Goal: Information Seeking & Learning: Learn about a topic

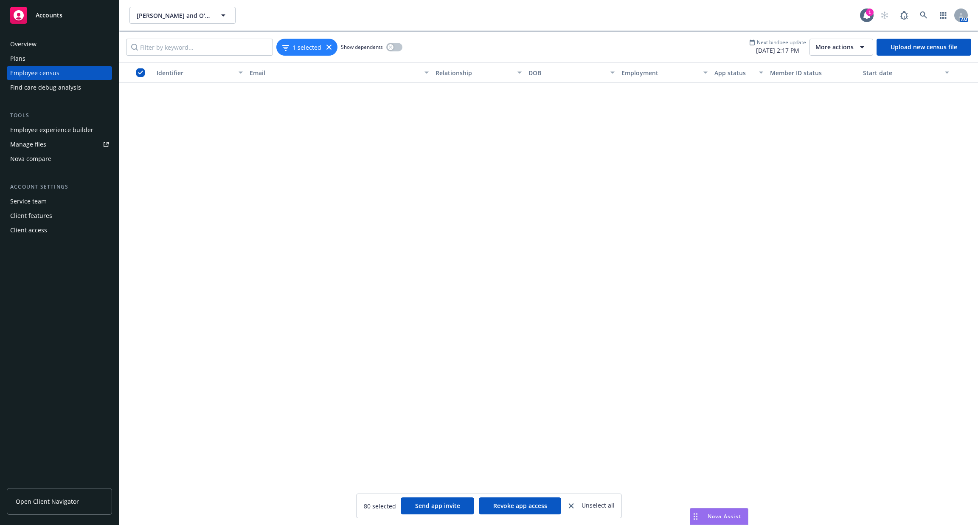
scroll to position [2613, 0]
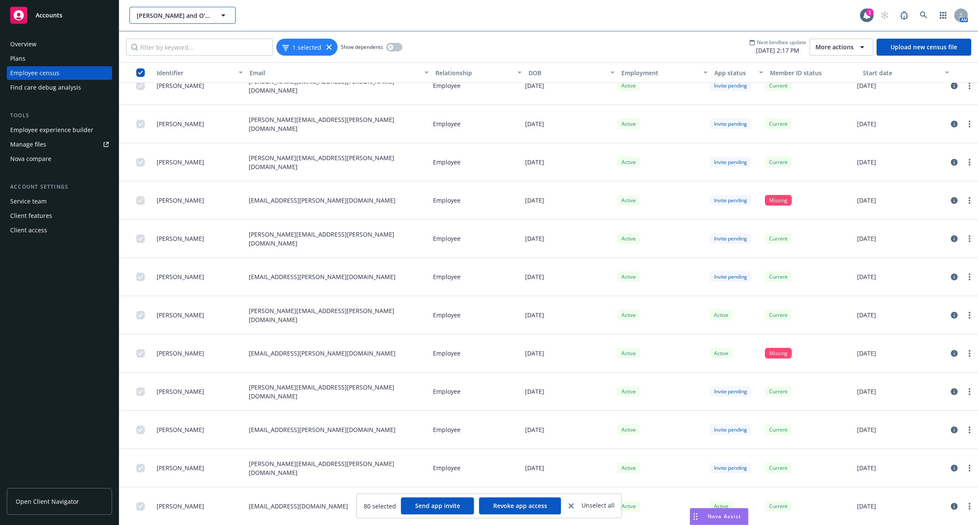
click at [189, 19] on span "[PERSON_NAME] and O'Dell LLC" at bounding box center [173, 15] width 73 height 9
click at [875, 14] on div "1 AM" at bounding box center [914, 15] width 108 height 17
click at [930, 18] on link at bounding box center [923, 15] width 17 height 17
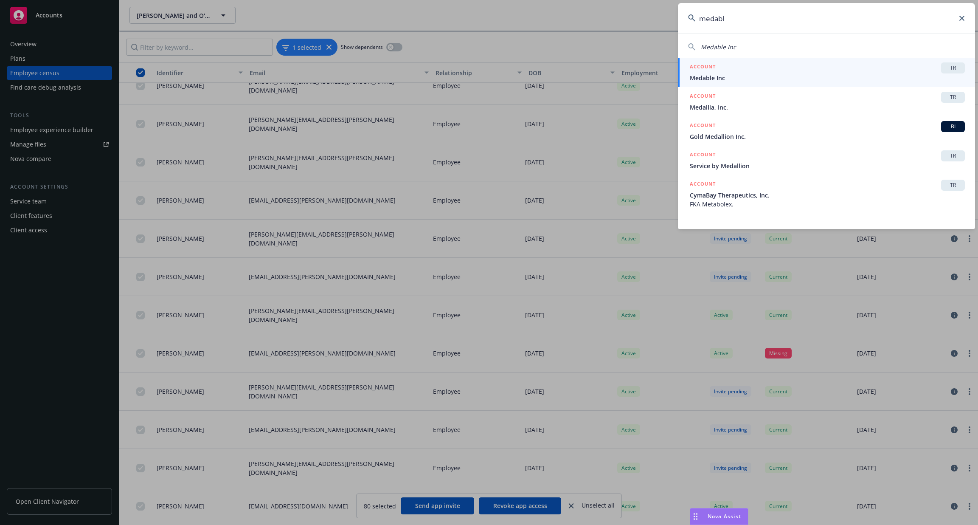
type input "medabl"
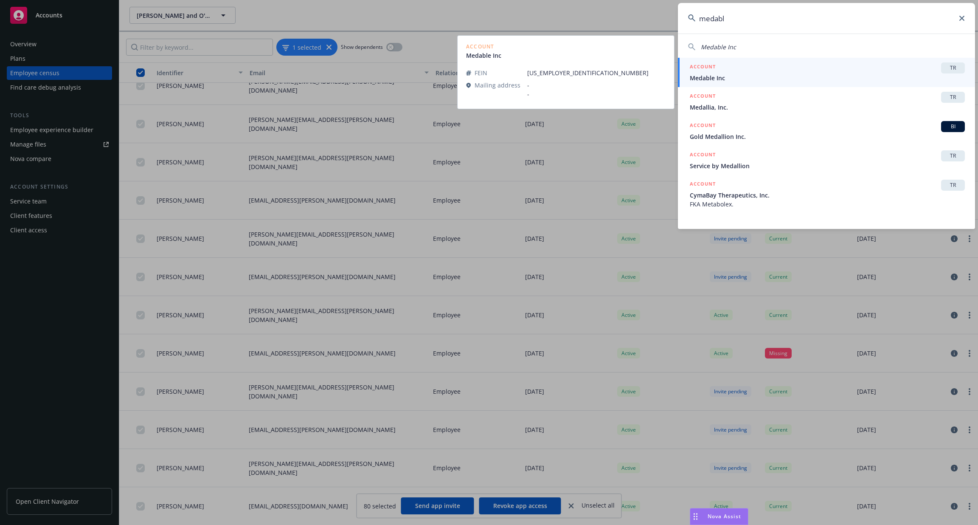
click at [742, 70] on div "ACCOUNT TR" at bounding box center [827, 67] width 275 height 11
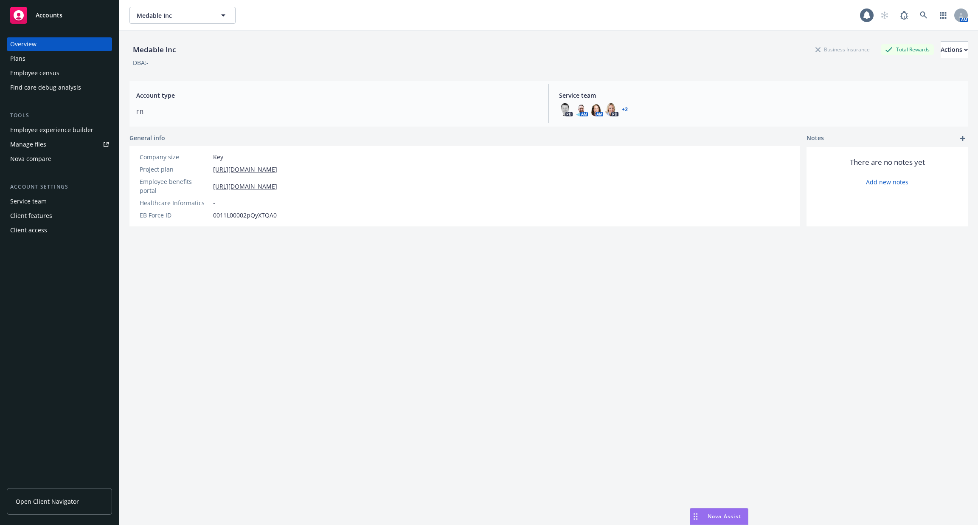
click at [45, 59] on div "Plans" at bounding box center [59, 59] width 98 height 14
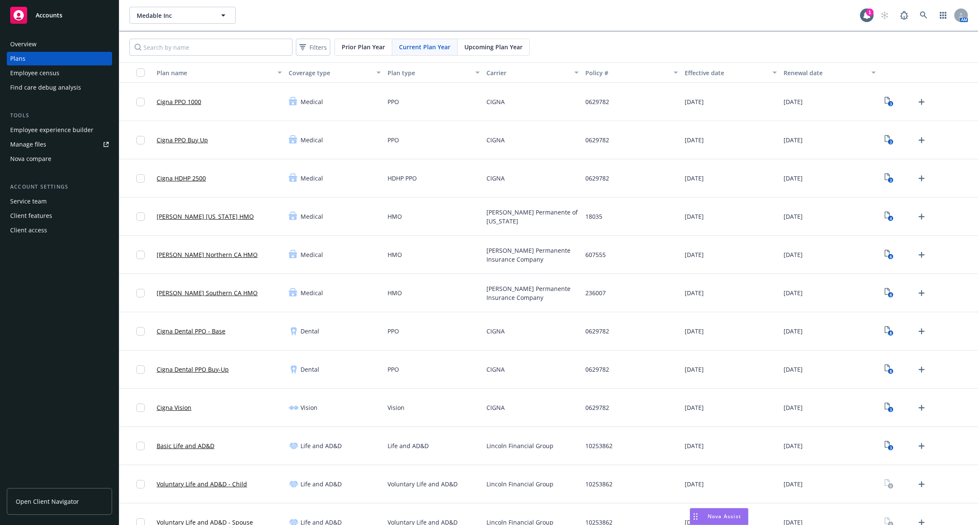
click at [64, 127] on div "Employee experience builder" at bounding box center [51, 130] width 83 height 14
click at [928, 14] on link at bounding box center [923, 15] width 17 height 17
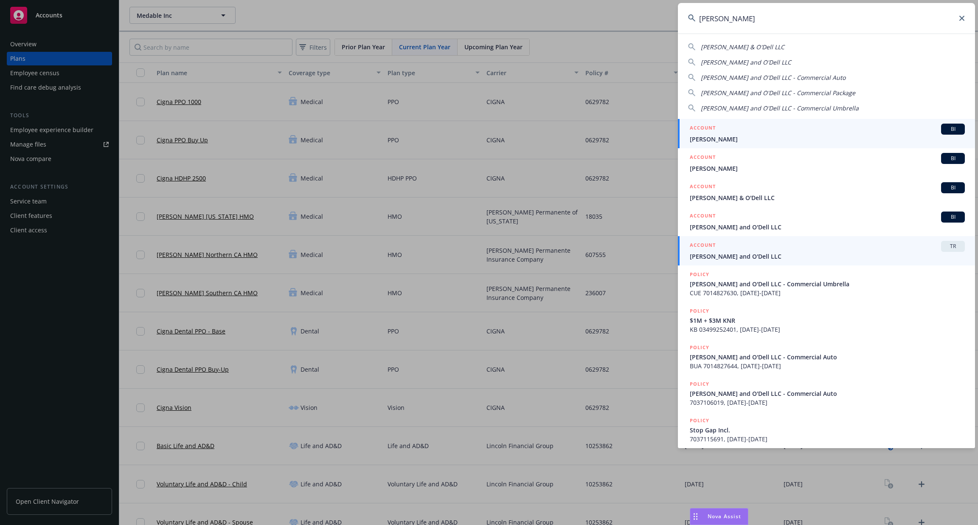
type input "[PERSON_NAME]"
click at [813, 248] on div "ACCOUNT TR" at bounding box center [827, 246] width 275 height 11
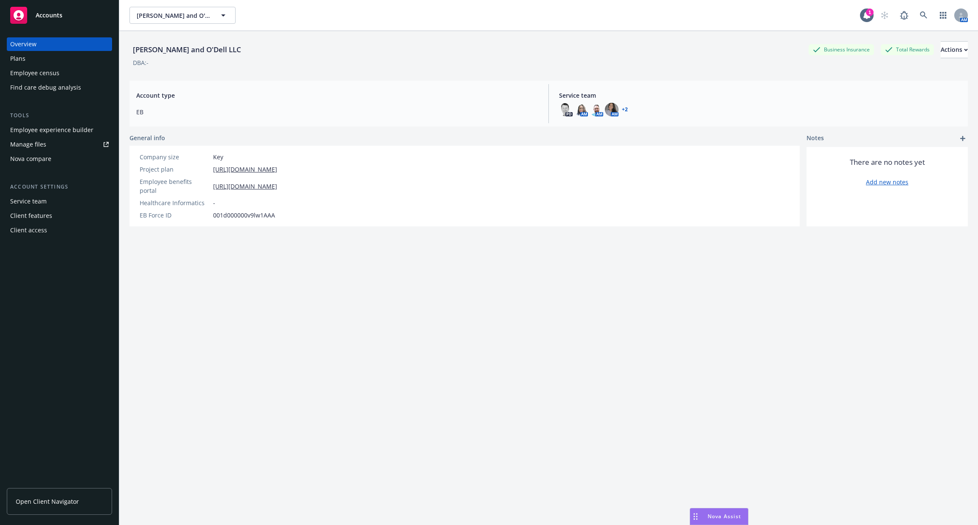
click at [68, 74] on div "Employee census" at bounding box center [59, 73] width 98 height 14
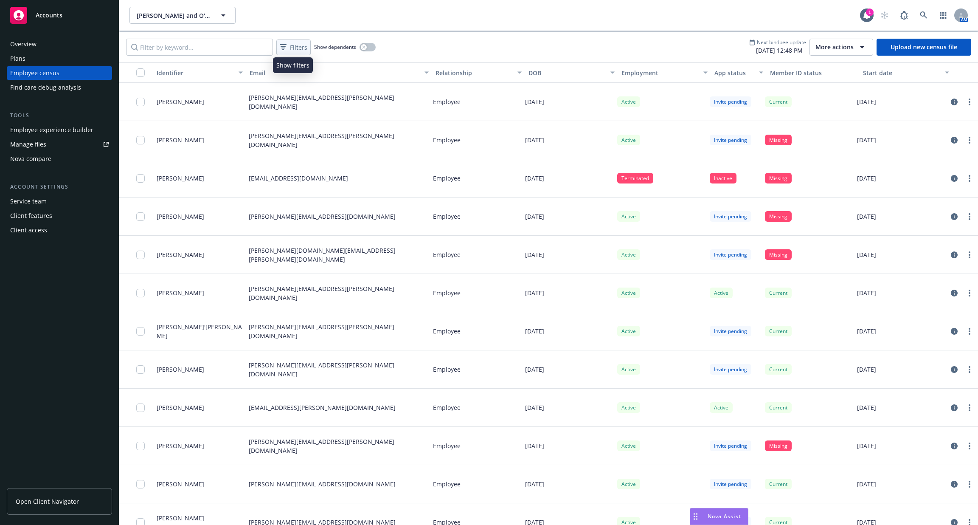
click at [296, 51] on span "Filters" at bounding box center [298, 47] width 17 height 9
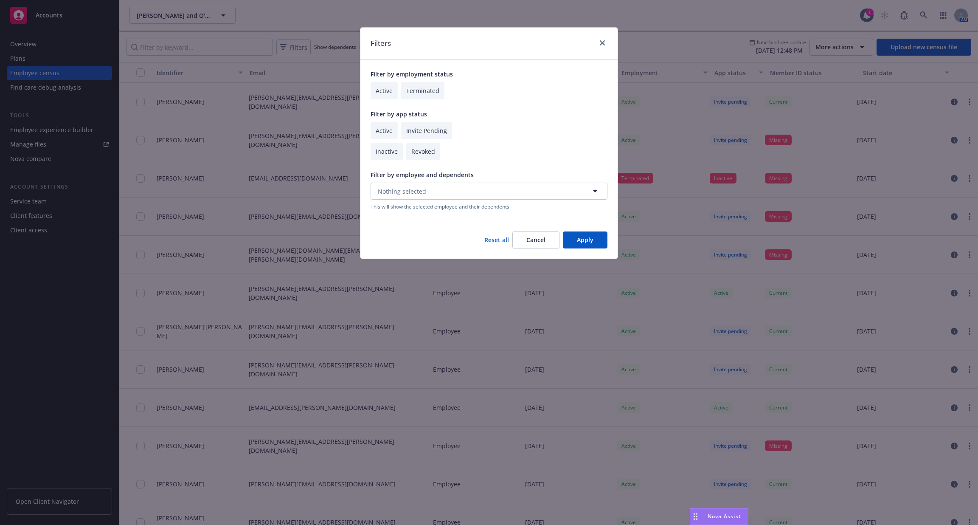
click at [385, 95] on input "checkbox" at bounding box center [383, 90] width 27 height 17
checkbox input "true"
click at [385, 136] on input "checkbox" at bounding box center [383, 130] width 27 height 17
checkbox input "true"
click at [593, 242] on button "Apply" at bounding box center [585, 239] width 45 height 17
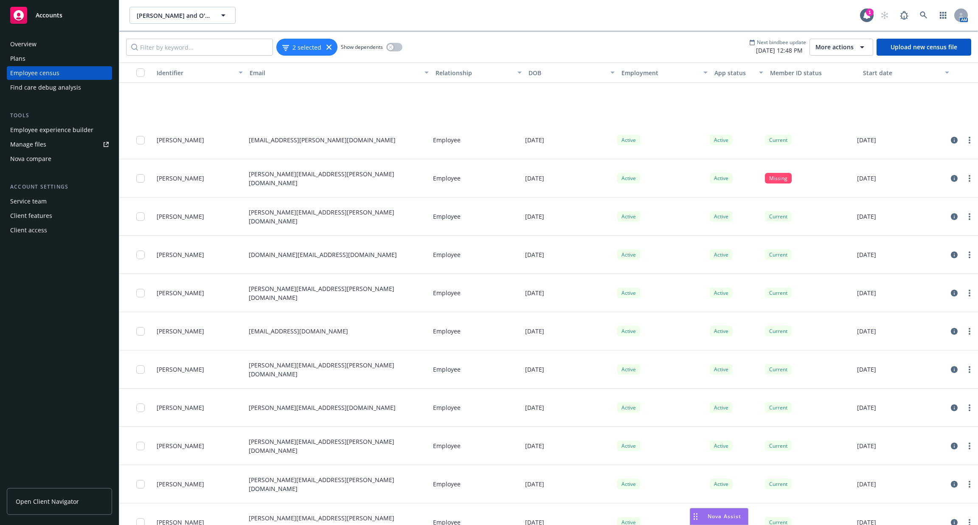
scroll to position [93, 0]
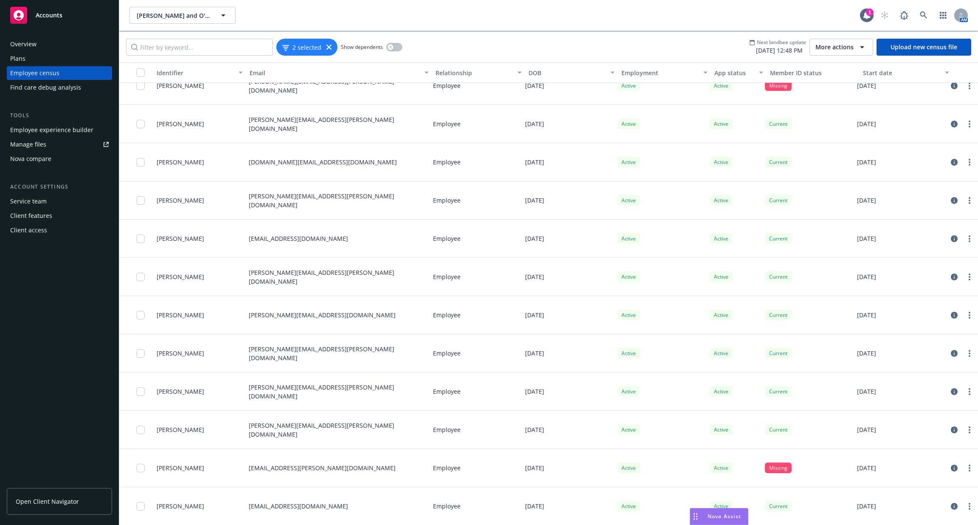
click at [142, 65] on button "button" at bounding box center [136, 72] width 34 height 20
click at [140, 70] on input "checkbox" at bounding box center [140, 72] width 8 height 8
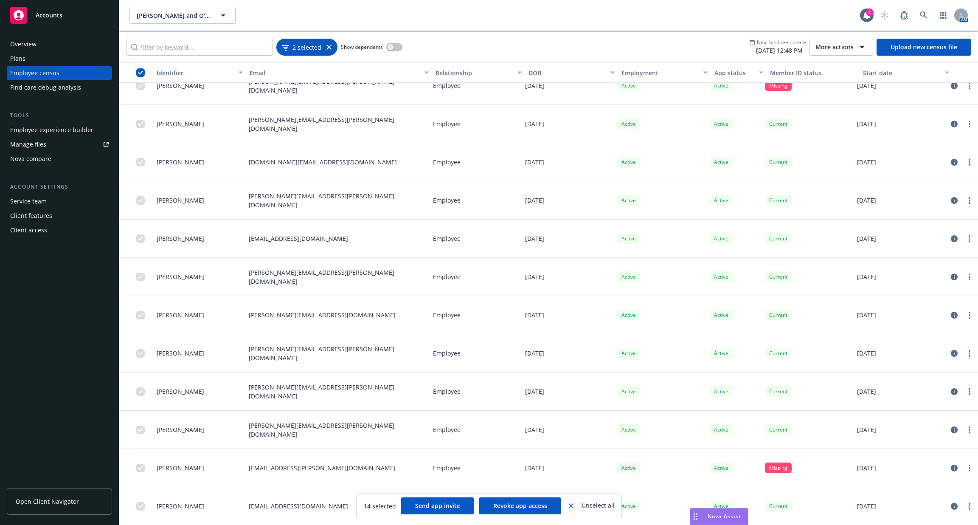
click at [331, 45] on div "2 selected" at bounding box center [306, 47] width 61 height 17
click at [328, 47] on icon at bounding box center [328, 47] width 5 height 5
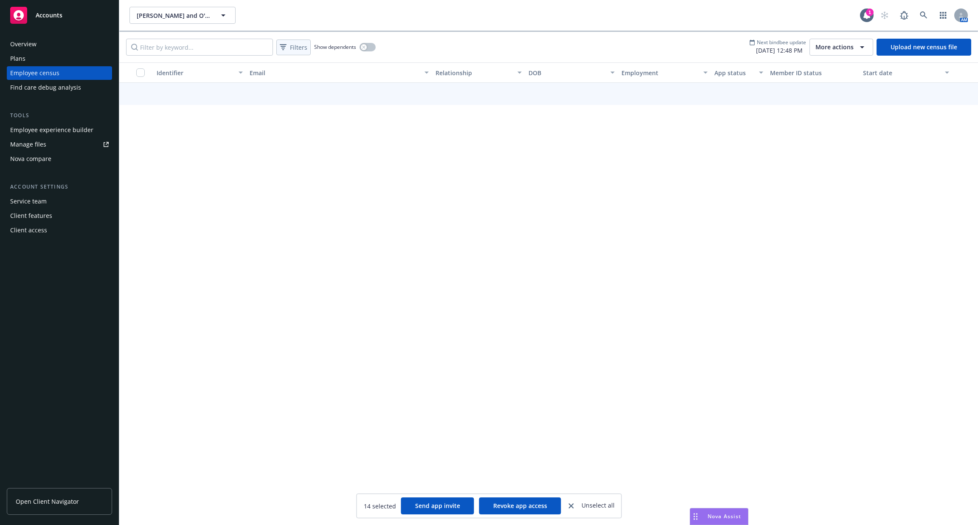
click at [309, 48] on button "Filters" at bounding box center [293, 47] width 34 height 16
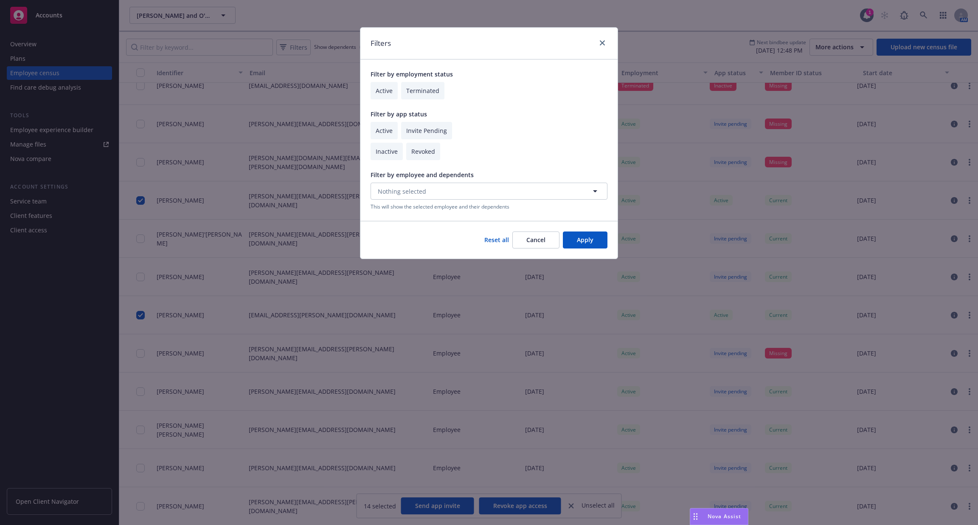
click at [386, 132] on input "checkbox" at bounding box center [383, 130] width 27 height 17
checkbox input "true"
click at [424, 135] on input "checkbox" at bounding box center [426, 130] width 51 height 17
checkbox input "true"
click at [595, 236] on button "Apply" at bounding box center [585, 239] width 45 height 17
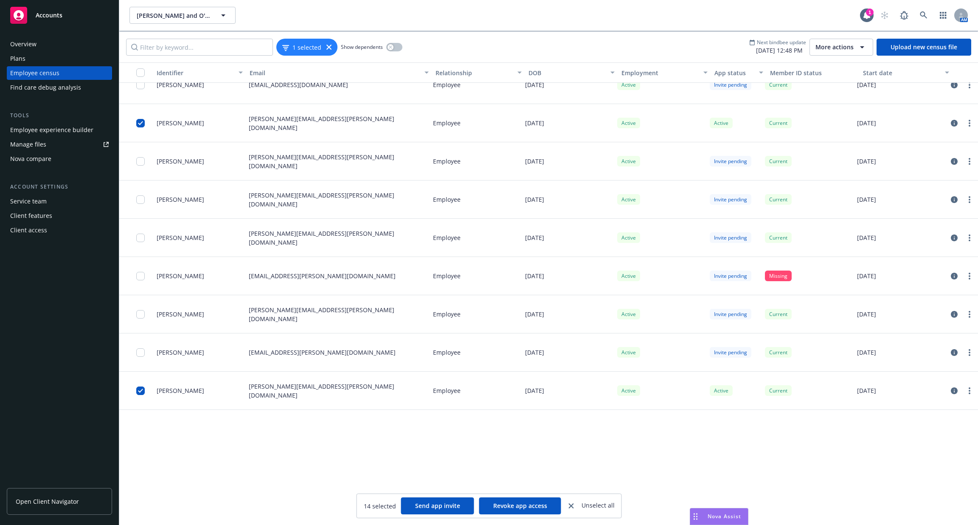
scroll to position [2613, 0]
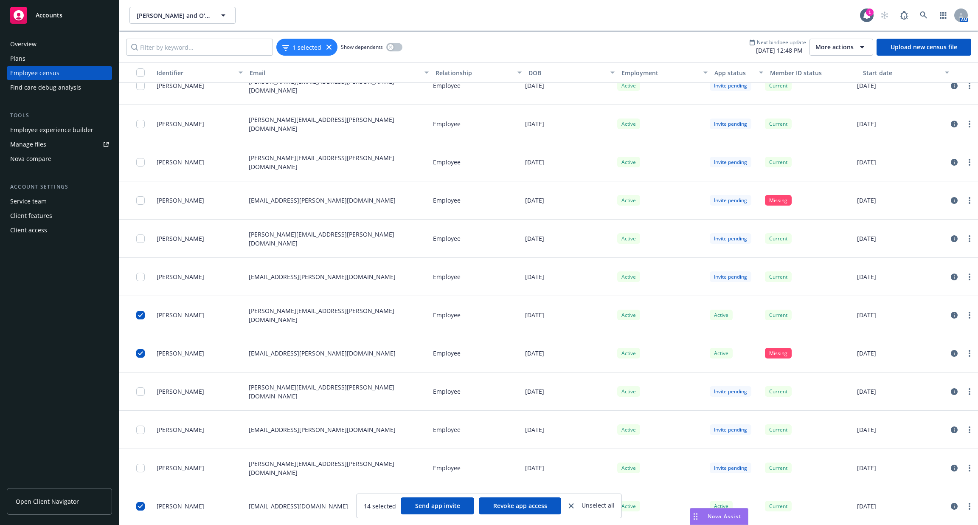
click at [136, 76] on div "button" at bounding box center [143, 72] width 14 height 8
click at [139, 74] on input "checkbox" at bounding box center [140, 72] width 8 height 8
click at [922, 11] on link at bounding box center [923, 15] width 17 height 17
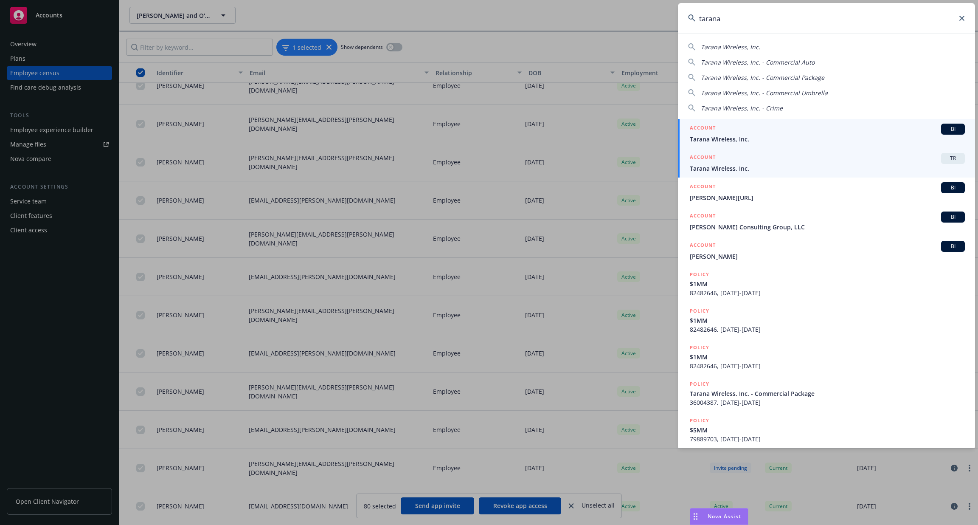
type input "tarana"
click at [769, 176] on link "ACCOUNT TR Tarana Wireless, Inc." at bounding box center [826, 162] width 297 height 29
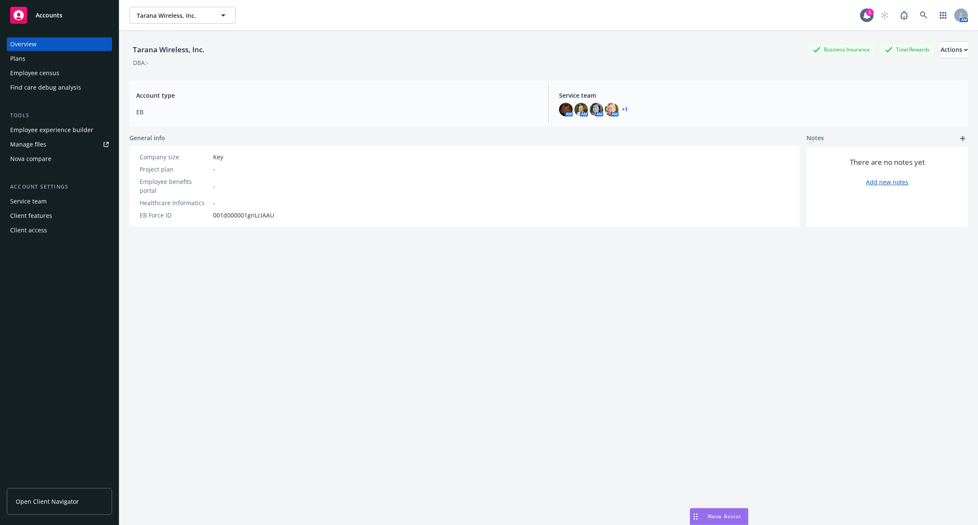
click at [59, 63] on div "Plans" at bounding box center [59, 59] width 98 height 14
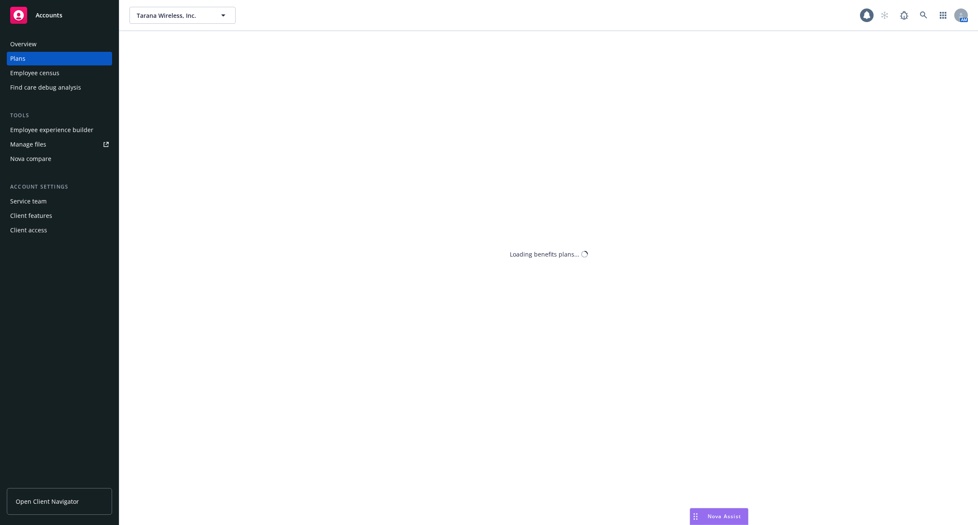
click at [59, 68] on div "Employee census" at bounding box center [59, 73] width 98 height 14
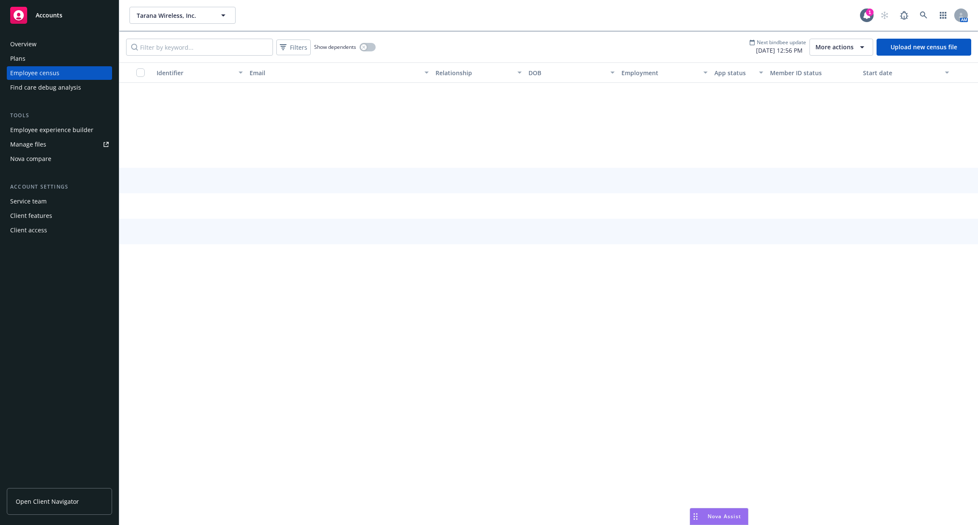
scroll to position [1688, 0]
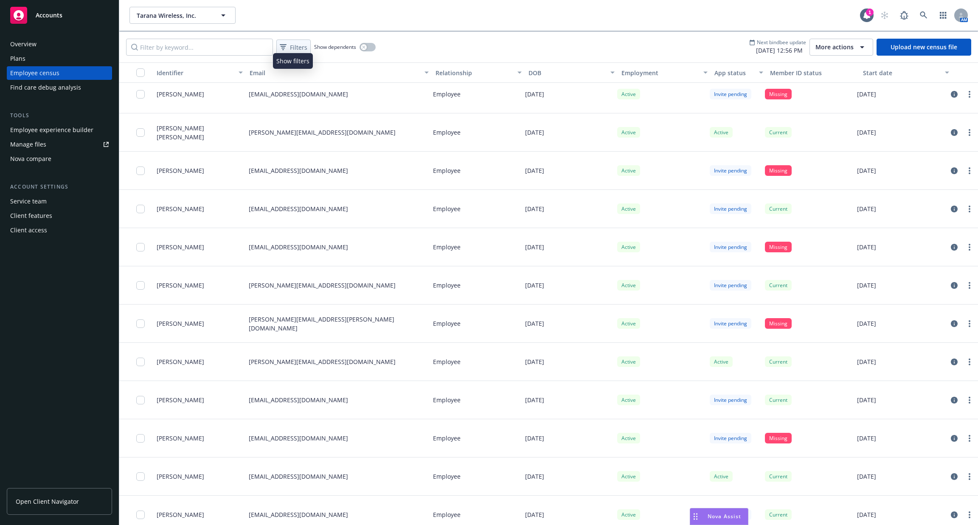
click at [293, 44] on span "Filters" at bounding box center [298, 47] width 17 height 9
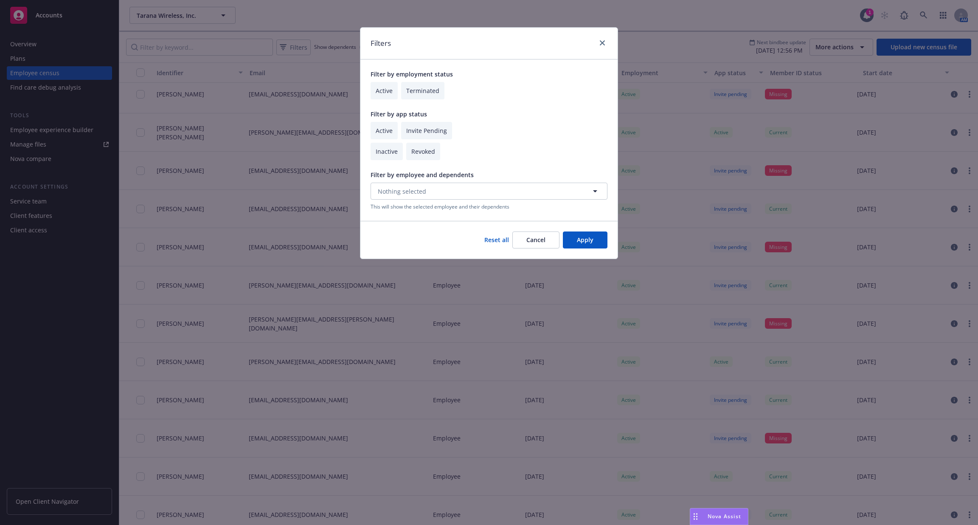
click at [384, 93] on input "checkbox" at bounding box center [383, 90] width 27 height 17
checkbox input "true"
click at [390, 130] on input "checkbox" at bounding box center [383, 130] width 27 height 17
checkbox input "true"
click at [568, 231] on button "Apply" at bounding box center [585, 239] width 45 height 17
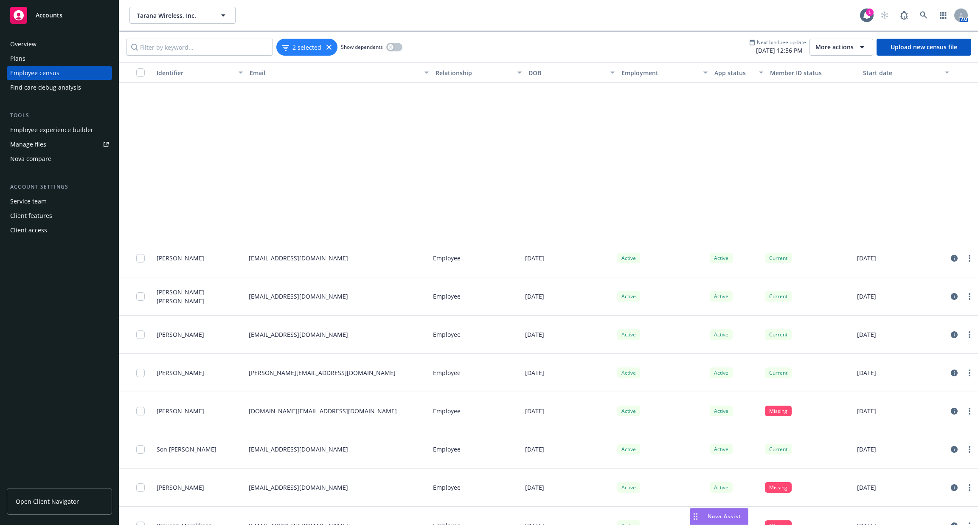
scroll to position [2995, 0]
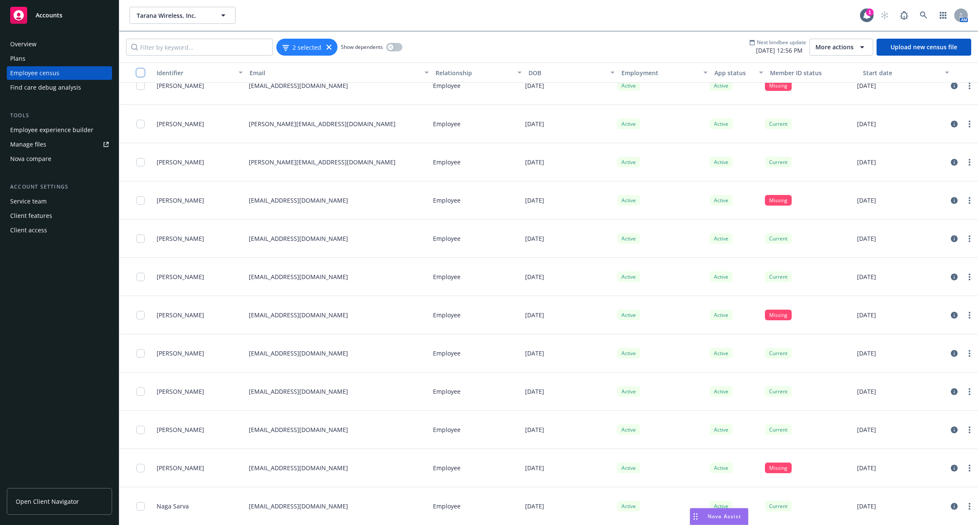
click at [142, 70] on input "checkbox" at bounding box center [140, 72] width 8 height 8
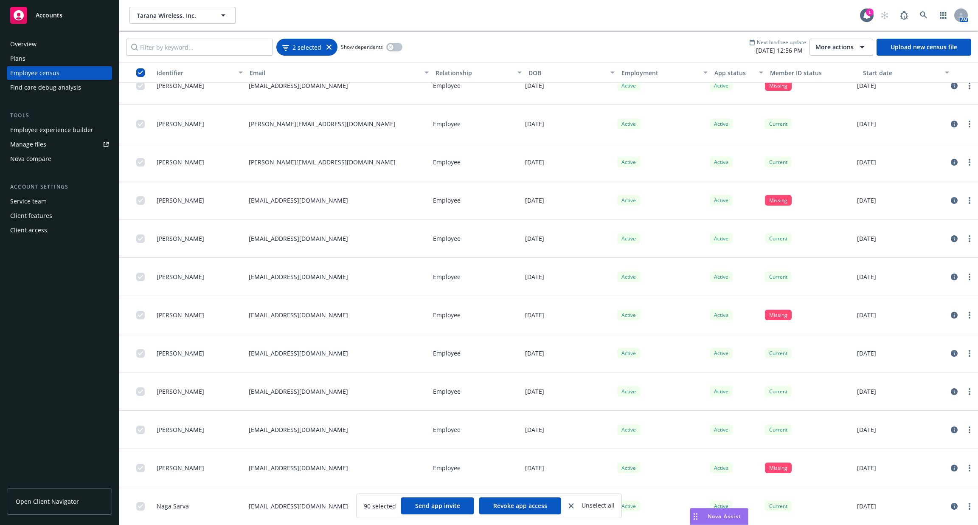
click at [330, 48] on icon at bounding box center [328, 47] width 5 height 5
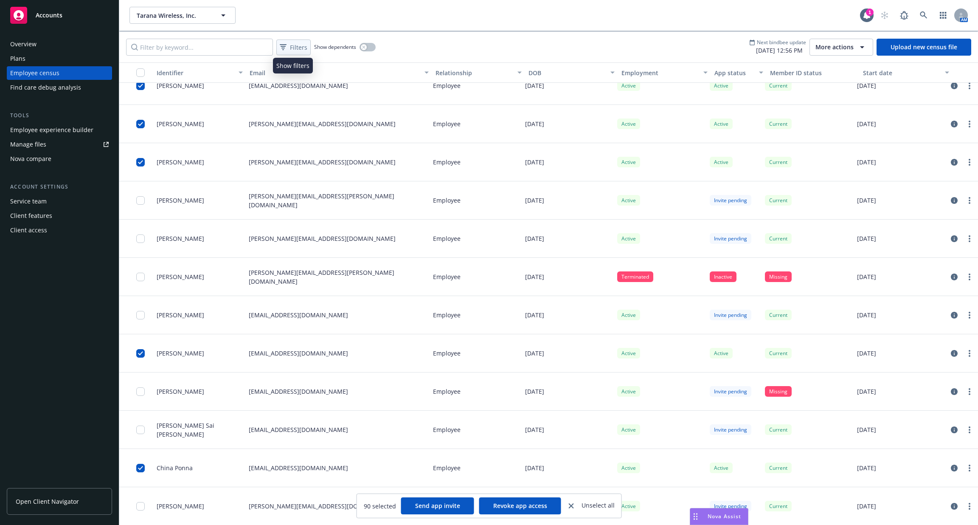
click at [293, 46] on span "Filters" at bounding box center [298, 47] width 17 height 9
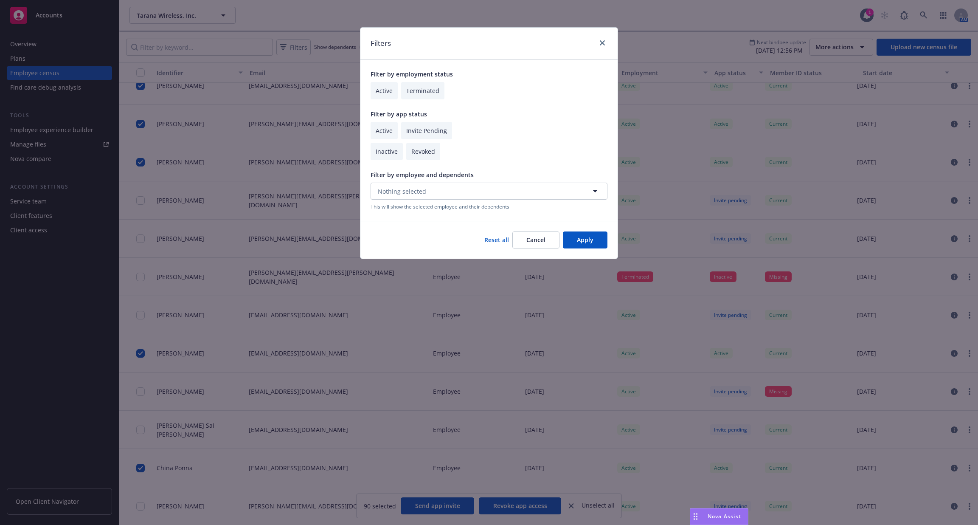
click at [381, 132] on input "checkbox" at bounding box center [383, 130] width 27 height 17
checkbox input "true"
click at [410, 132] on input "checkbox" at bounding box center [426, 130] width 51 height 17
checkbox input "true"
click at [573, 238] on button "Apply" at bounding box center [585, 239] width 45 height 17
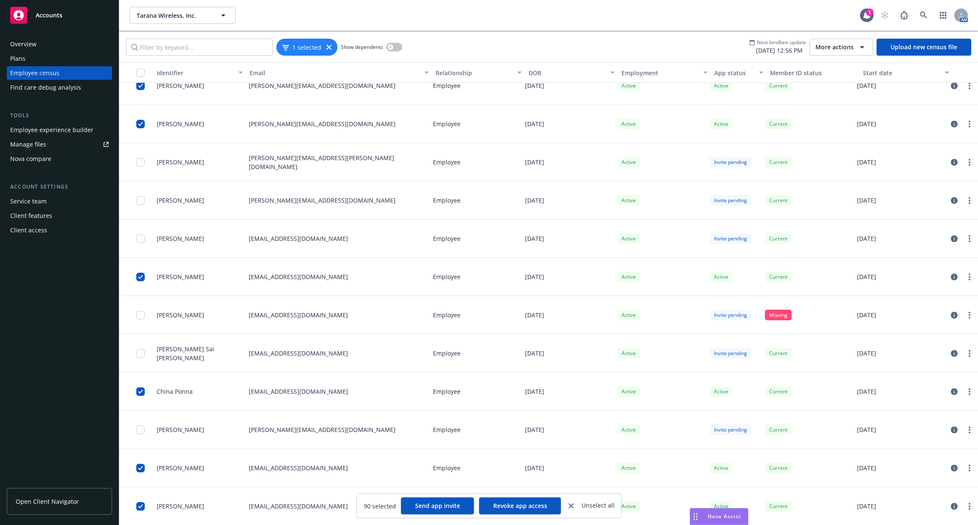
scroll to position [3377, 0]
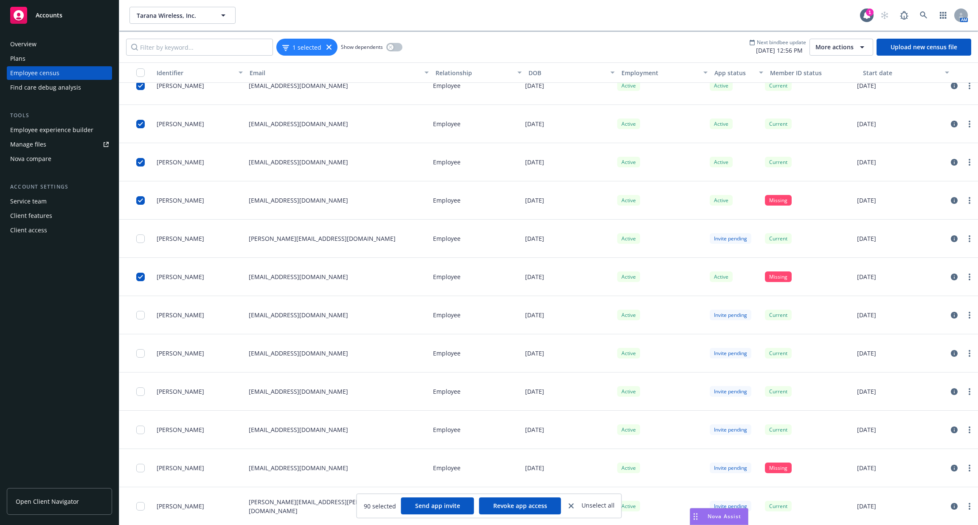
click at [142, 77] on button "button" at bounding box center [136, 72] width 34 height 20
click at [137, 66] on button "button" at bounding box center [136, 72] width 34 height 20
click at [138, 67] on button "button" at bounding box center [136, 72] width 34 height 20
click at [142, 72] on input "checkbox" at bounding box center [140, 72] width 8 height 8
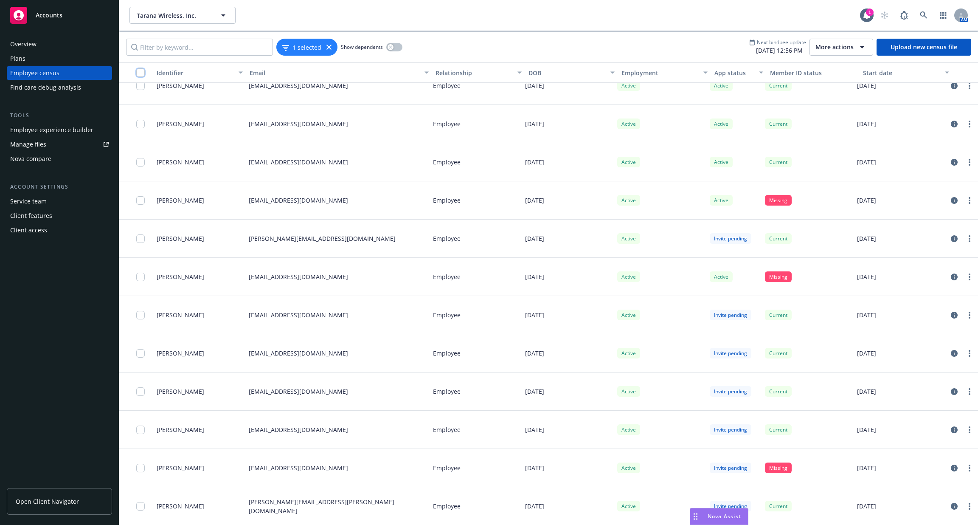
click at [142, 72] on input "checkbox" at bounding box center [140, 72] width 8 height 8
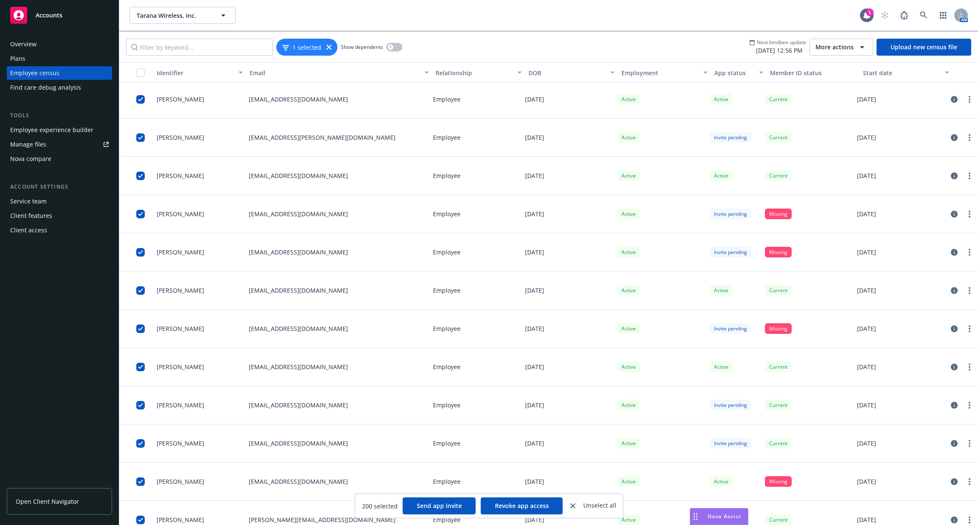
scroll to position [6829, 0]
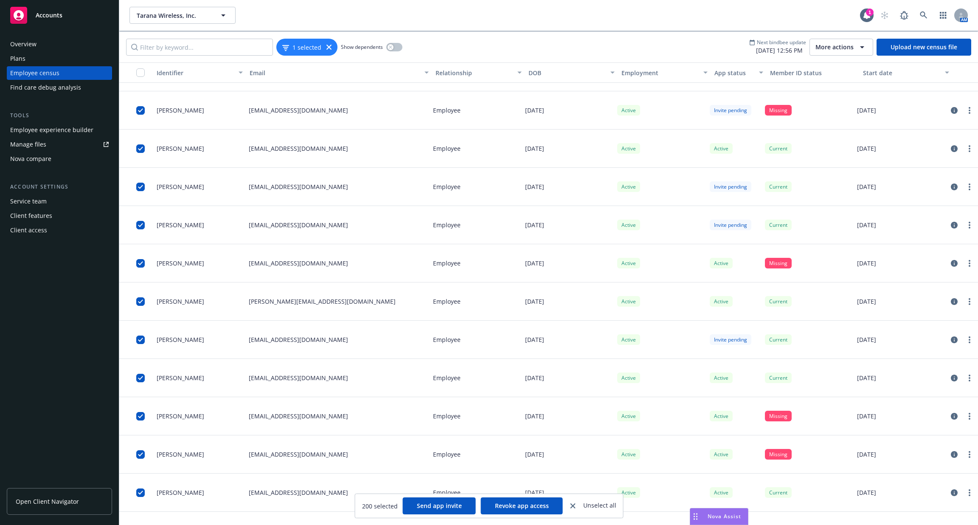
click at [138, 67] on button "button" at bounding box center [136, 72] width 34 height 20
click at [140, 71] on input "checkbox" at bounding box center [140, 72] width 8 height 8
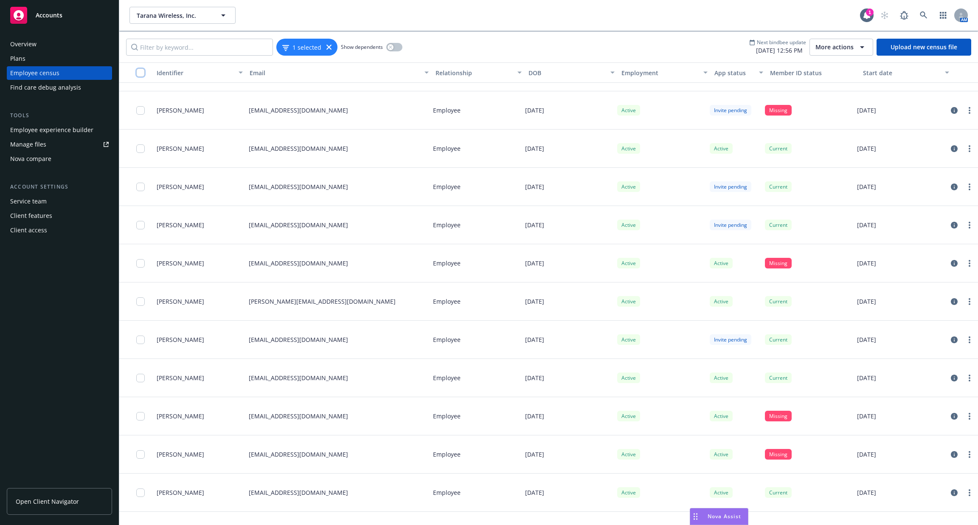
click at [141, 74] on input "checkbox" at bounding box center [140, 72] width 8 height 8
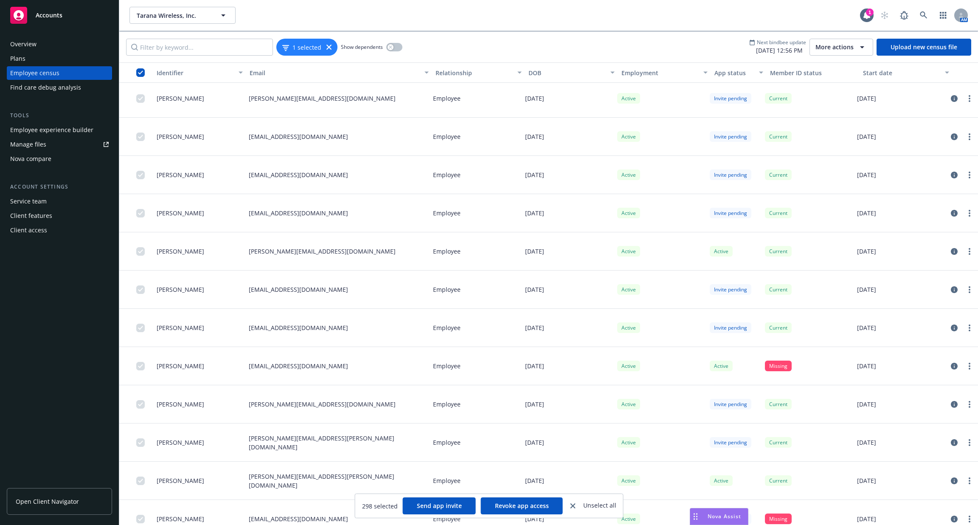
scroll to position [3830, 0]
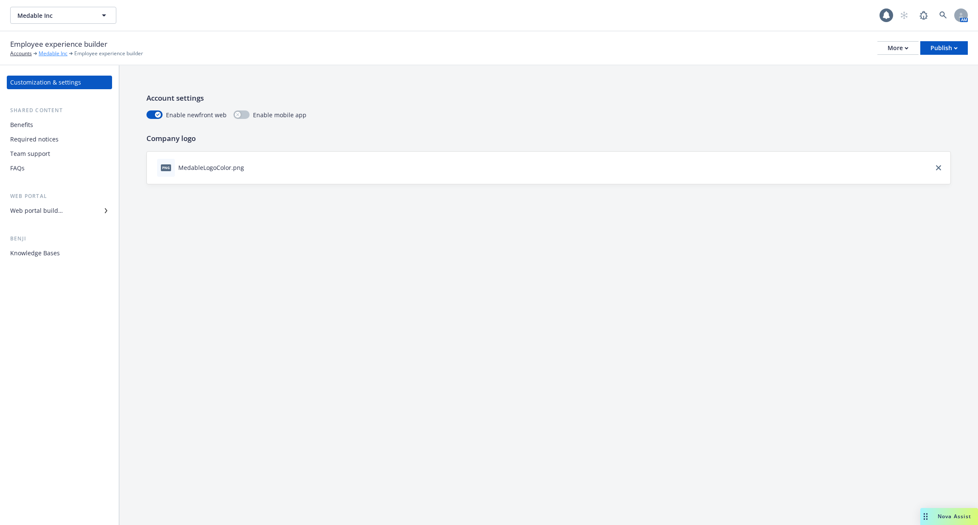
click at [50, 50] on link "Medable Inc" at bounding box center [53, 54] width 29 height 8
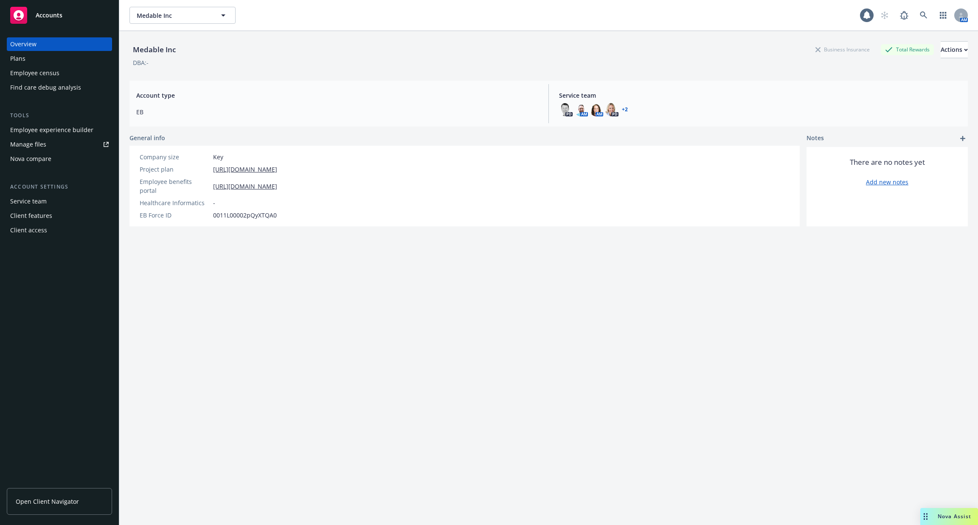
click at [57, 74] on div "Employee census" at bounding box center [34, 73] width 49 height 14
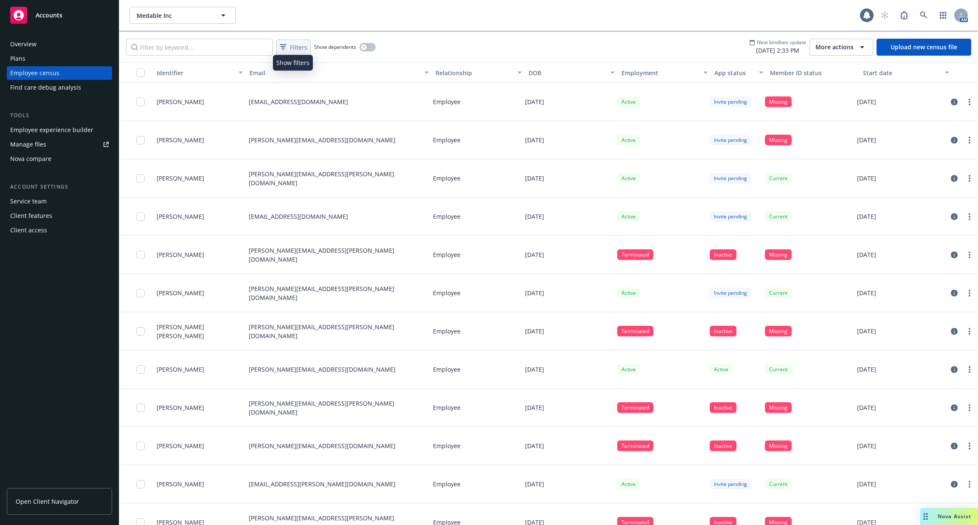
click at [298, 48] on span "Filters" at bounding box center [298, 47] width 17 height 9
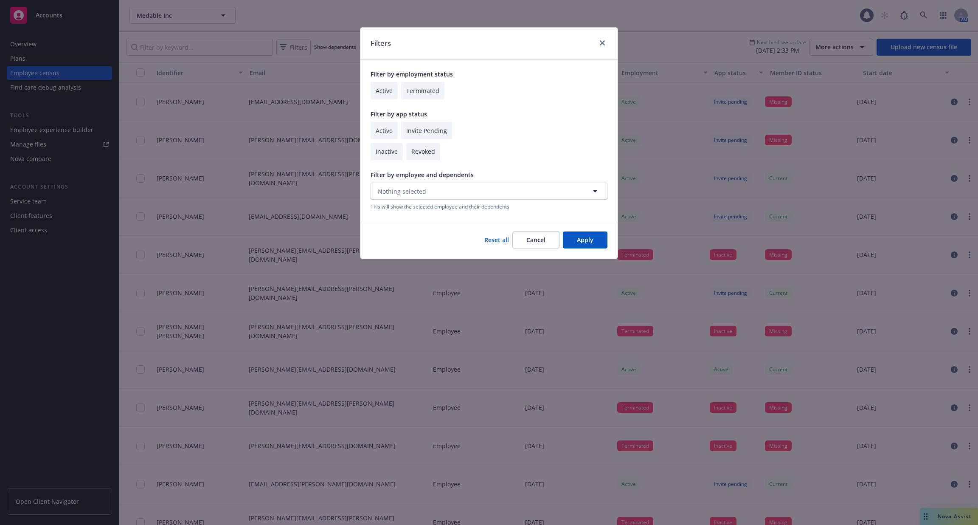
click at [376, 95] on input "checkbox" at bounding box center [383, 90] width 27 height 17
checkbox input "true"
click at [386, 132] on input "checkbox" at bounding box center [383, 130] width 27 height 17
checkbox input "true"
click at [574, 238] on button "Apply" at bounding box center [585, 239] width 45 height 17
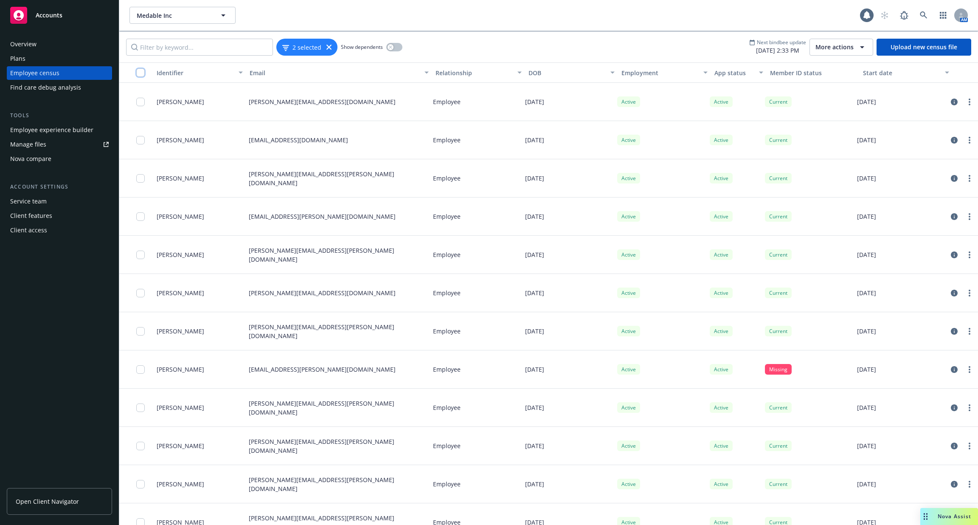
click at [144, 70] on input "checkbox" at bounding box center [140, 72] width 8 height 8
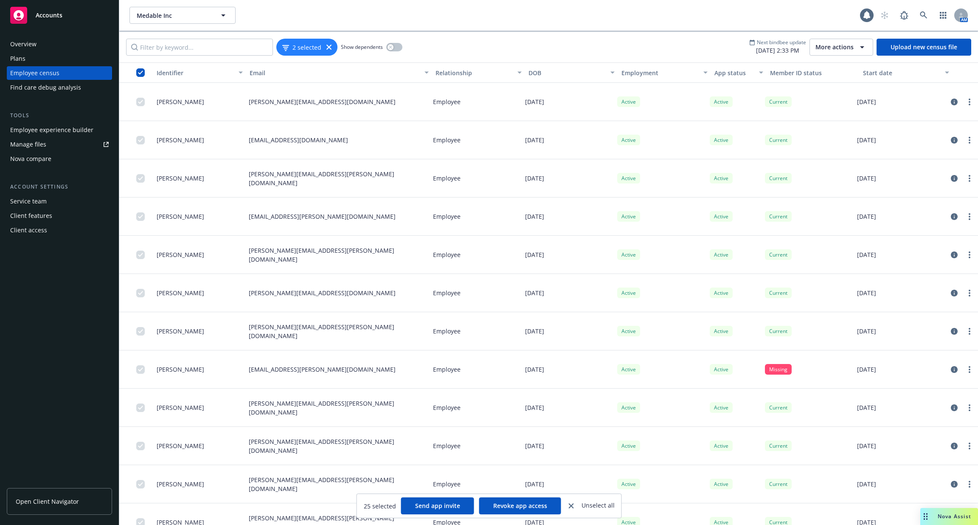
scroll to position [513, 0]
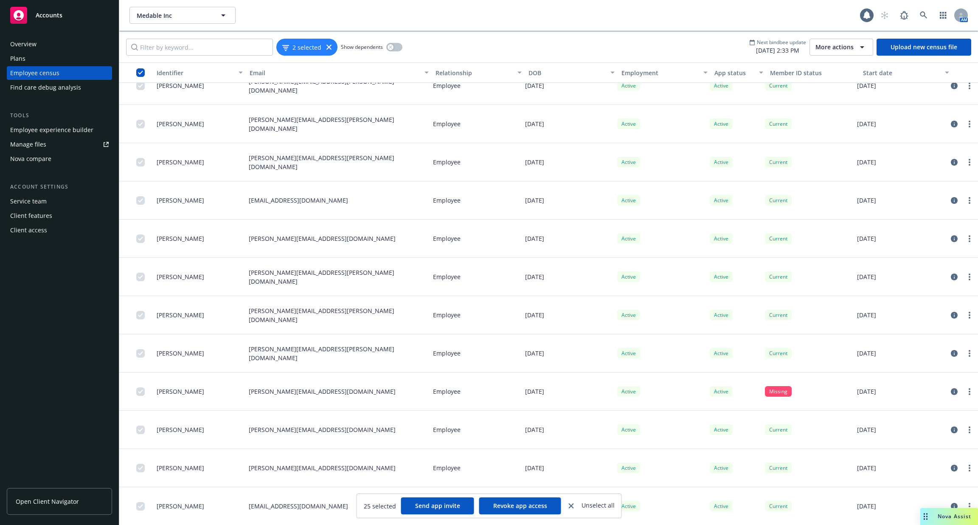
click at [136, 76] on button "button" at bounding box center [136, 72] width 34 height 20
click at [140, 70] on input "checkbox" at bounding box center [140, 72] width 8 height 8
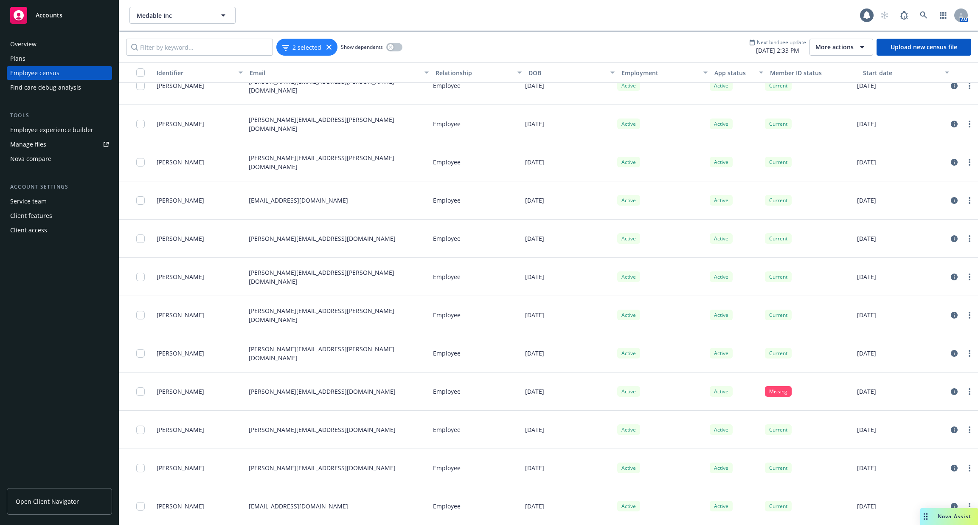
click at [271, 55] on div "2 selected Show dependents Next bindbee update 09/13/2025, 2:33 PM More actions…" at bounding box center [548, 47] width 859 height 31
click at [294, 50] on span "2 selected" at bounding box center [306, 46] width 29 height 9
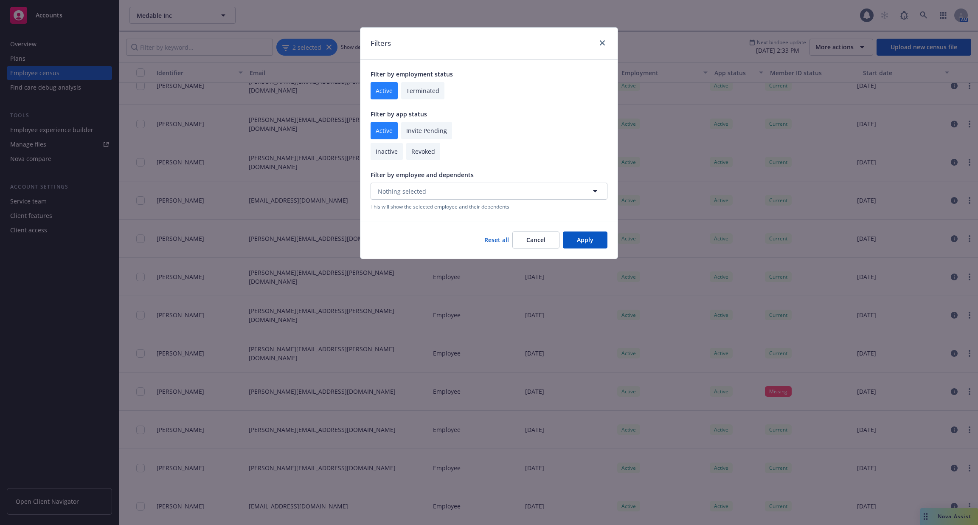
click at [415, 128] on input "checkbox" at bounding box center [426, 130] width 51 height 17
checkbox input "true"
click at [583, 239] on button "Apply" at bounding box center [585, 239] width 45 height 17
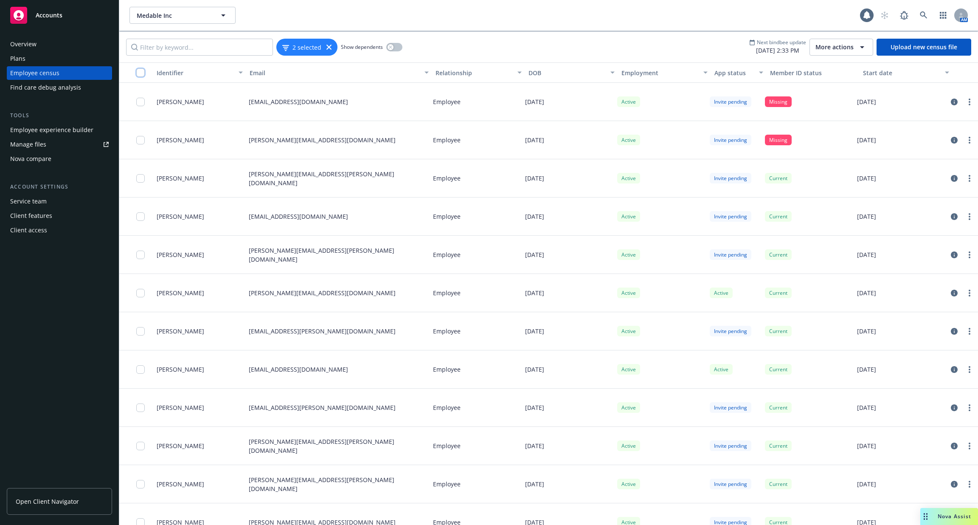
click at [140, 73] on input "checkbox" at bounding box center [140, 72] width 8 height 8
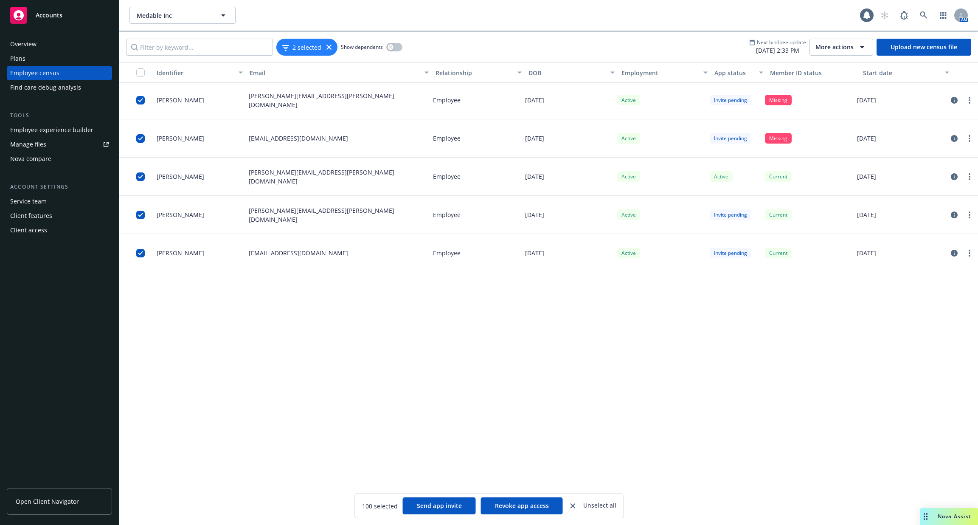
scroll to position [2858, 0]
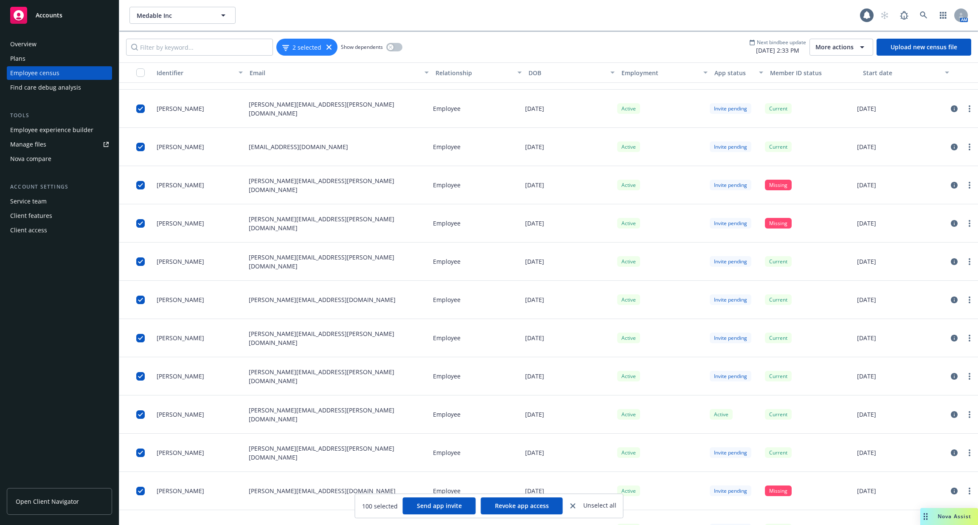
click at [140, 77] on button "button" at bounding box center [136, 72] width 34 height 20
click at [138, 69] on input "checkbox" at bounding box center [140, 72] width 8 height 8
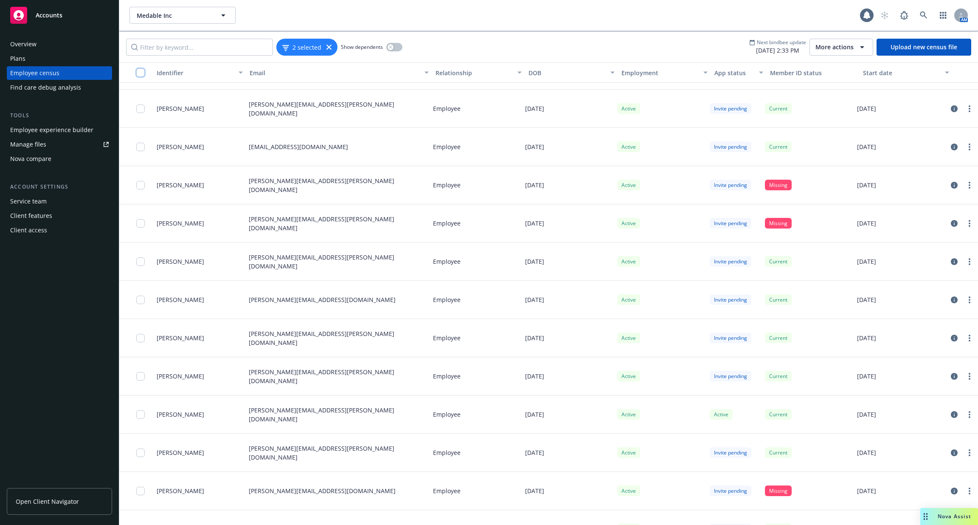
click at [139, 69] on input "checkbox" at bounding box center [140, 72] width 8 height 8
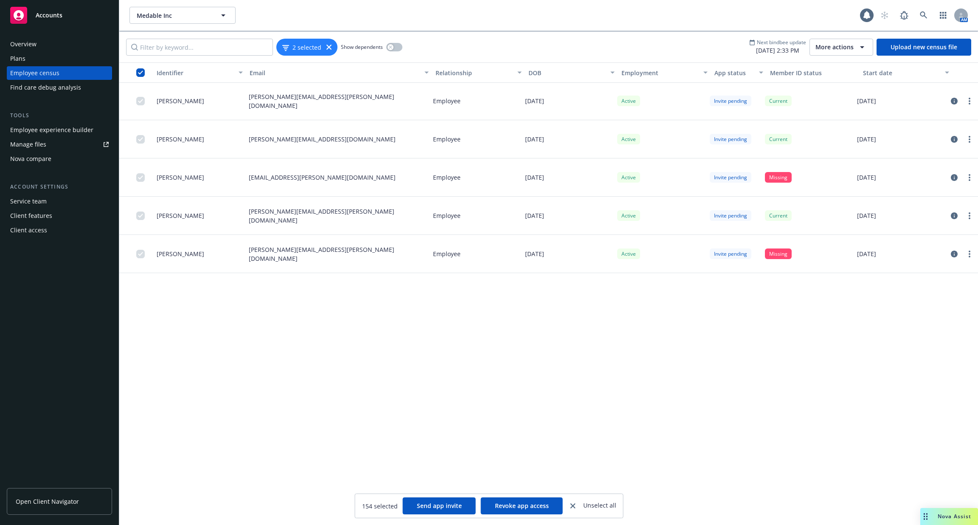
scroll to position [5440, 0]
